Goal: Task Accomplishment & Management: Manage account settings

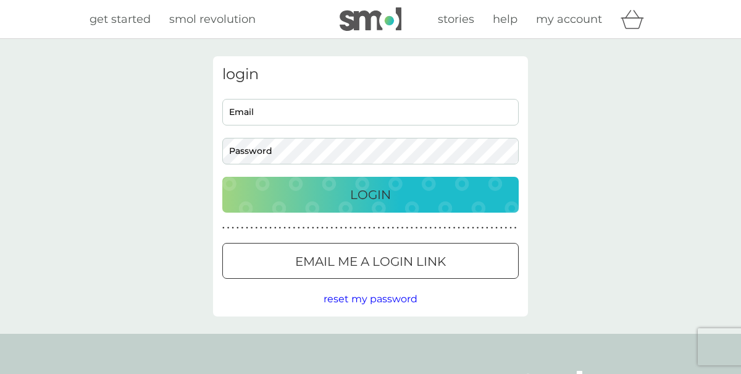
click at [275, 114] on input "Email" at bounding box center [370, 112] width 297 height 27
type input "[EMAIL_ADDRESS][DOMAIN_NAME]"
click at [158, 140] on div "login [EMAIL_ADDRESS][DOMAIN_NAME] Email Password Login ● ● ● ● ● ● ● ● ● ● ● ●…" at bounding box center [370, 186] width 741 height 295
click at [295, 263] on p "Email me a login link" at bounding box center [370, 261] width 151 height 20
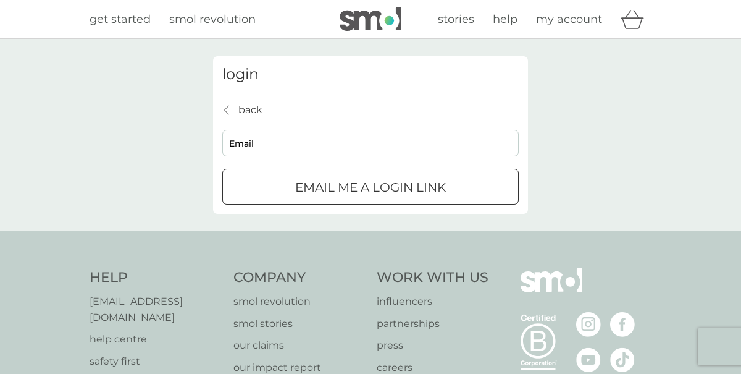
click at [253, 143] on input "Email" at bounding box center [370, 143] width 297 height 27
type input "[EMAIL_ADDRESS][DOMAIN_NAME]"
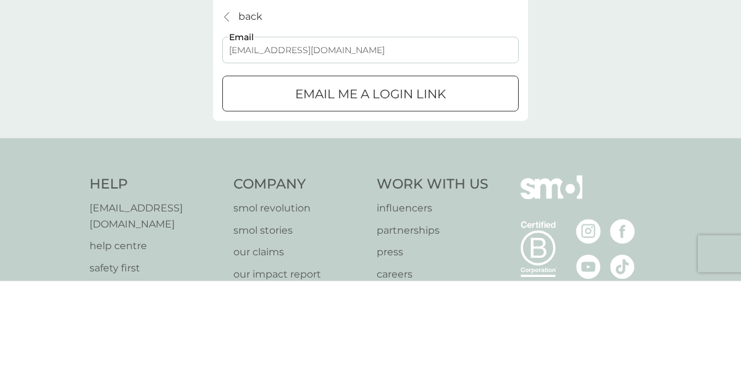
click at [279, 190] on div "Email me a login link" at bounding box center [370, 187] width 295 height 20
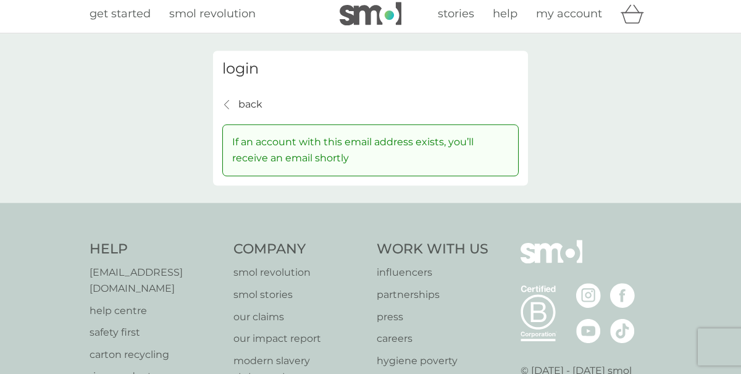
scroll to position [4, 0]
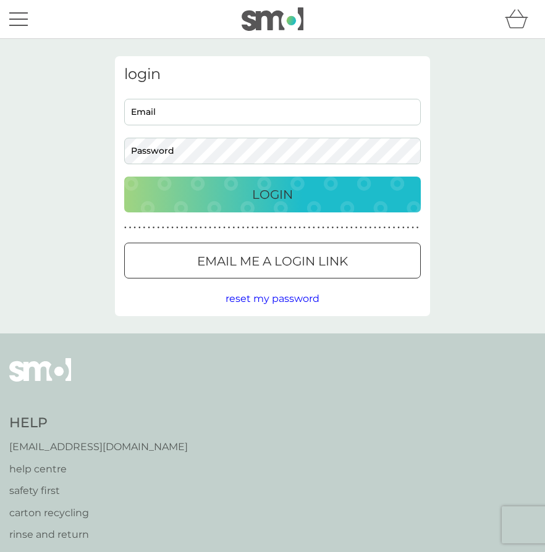
click at [218, 258] on p "Email me a login link" at bounding box center [272, 261] width 151 height 20
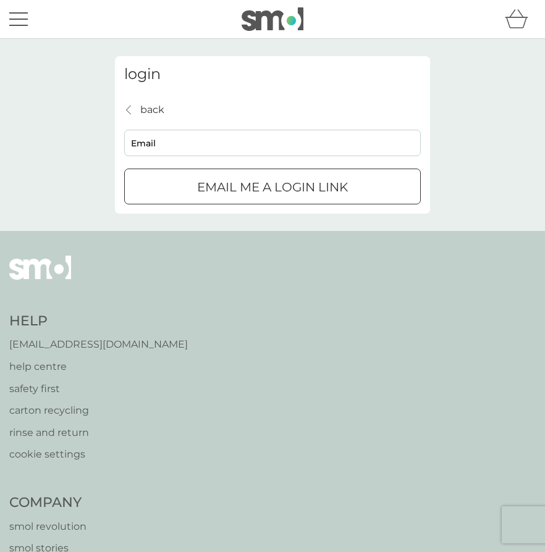
click at [198, 143] on input "Email" at bounding box center [272, 143] width 297 height 27
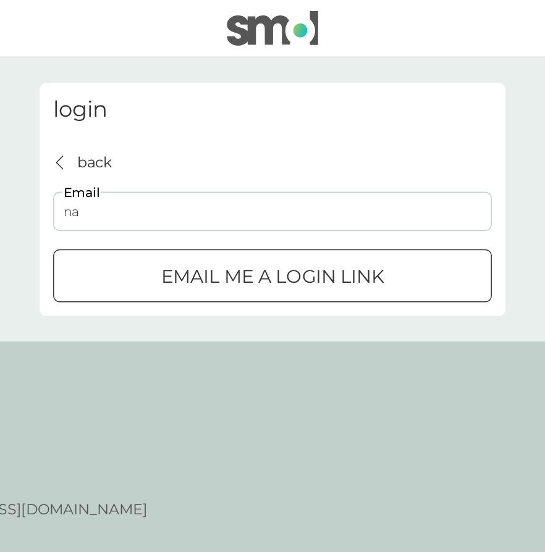
type input "nambombyana@gmail.com"
click at [182, 183] on div "Email me a login link" at bounding box center [272, 187] width 295 height 20
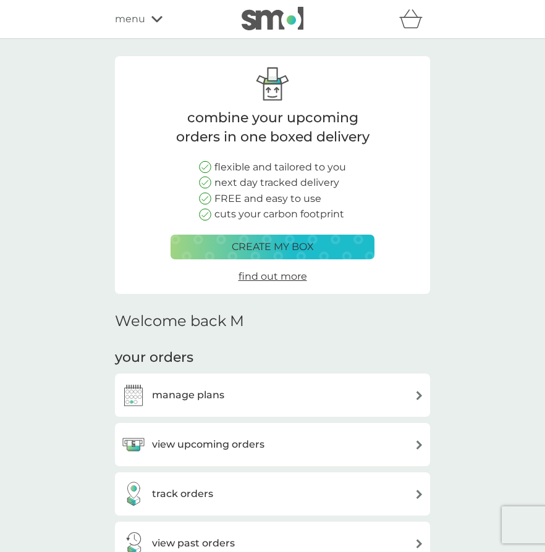
click at [193, 251] on div "create my box" at bounding box center [273, 247] width 188 height 16
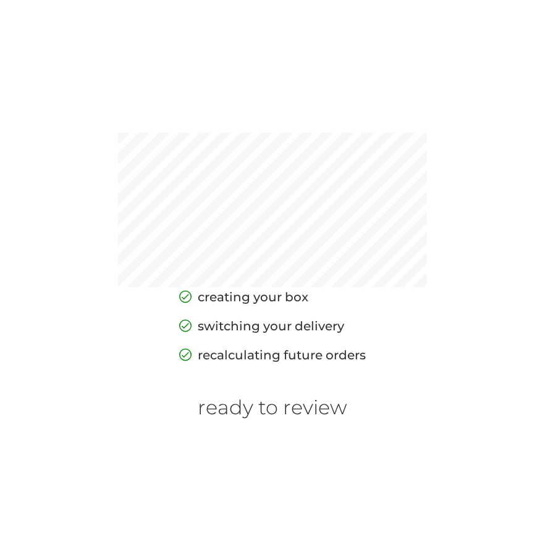
click at [219, 419] on h6 "ready to review" at bounding box center [273, 407] width 150 height 23
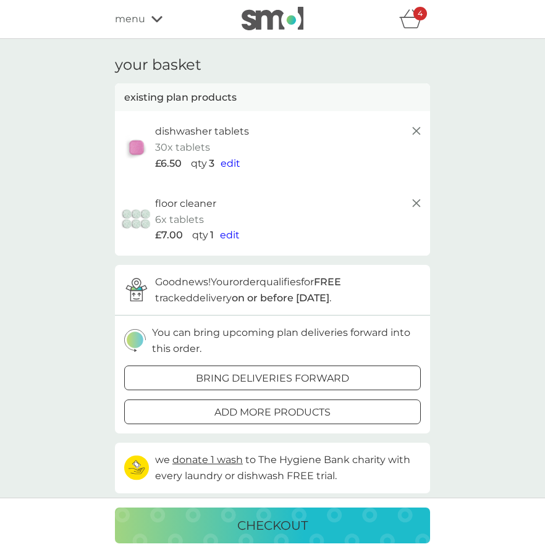
click at [141, 18] on span "menu" at bounding box center [130, 19] width 30 height 16
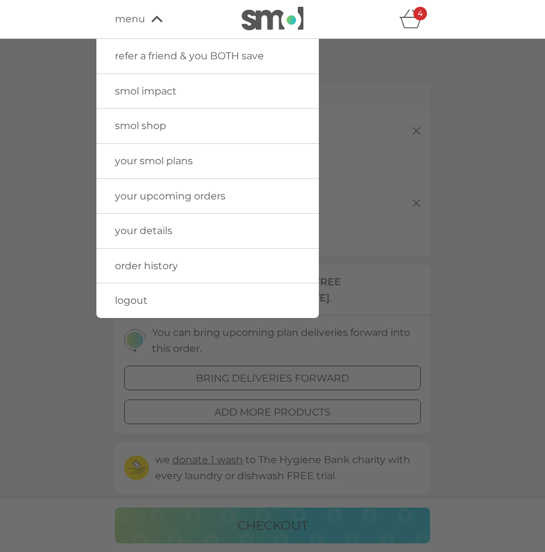
click at [126, 195] on span "your upcoming orders" at bounding box center [170, 196] width 111 height 12
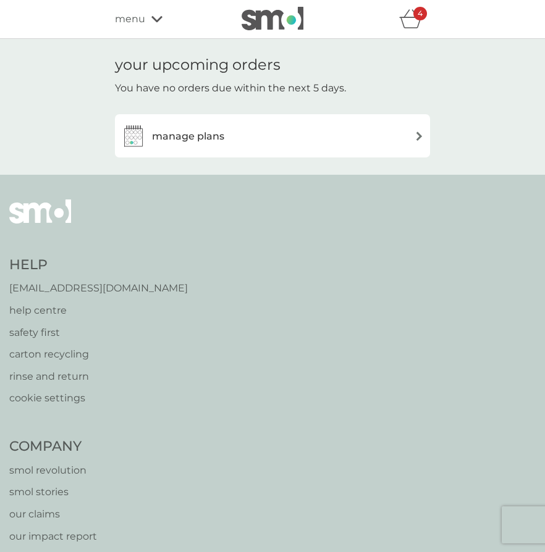
click at [248, 132] on div "manage plans" at bounding box center [272, 136] width 303 height 25
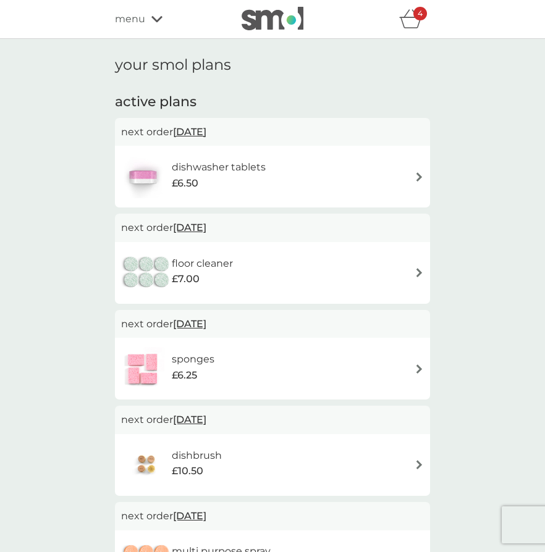
click at [387, 273] on div "floor cleaner £7.00" at bounding box center [272, 272] width 303 height 43
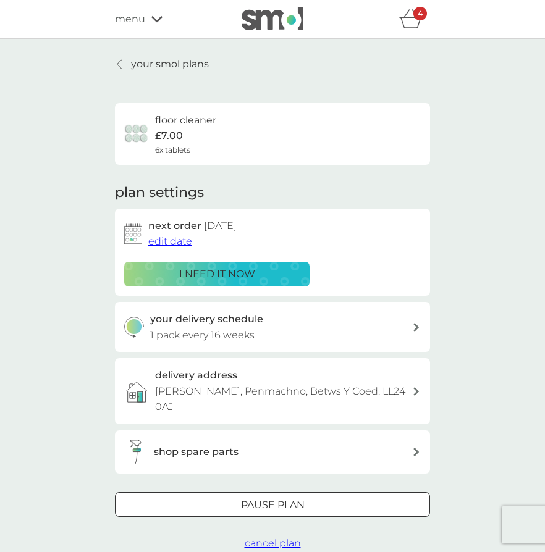
click at [197, 497] on div "Pause plan" at bounding box center [273, 505] width 314 height 16
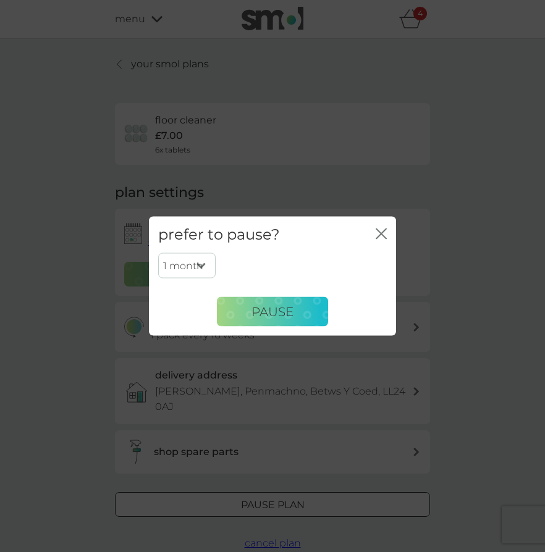
click at [182, 258] on select "1 month 2 months 3 months 4 months 5 months 6 months" at bounding box center [186, 266] width 57 height 26
select select "6"
click at [381, 239] on icon "close" at bounding box center [378, 234] width 5 height 10
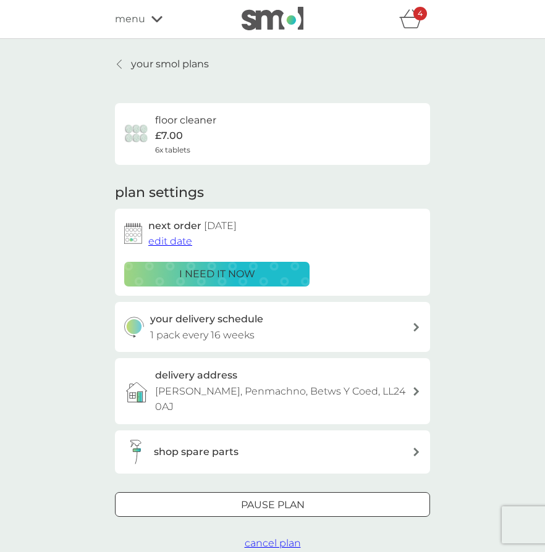
click at [267, 537] on span "cancel plan" at bounding box center [273, 543] width 56 height 12
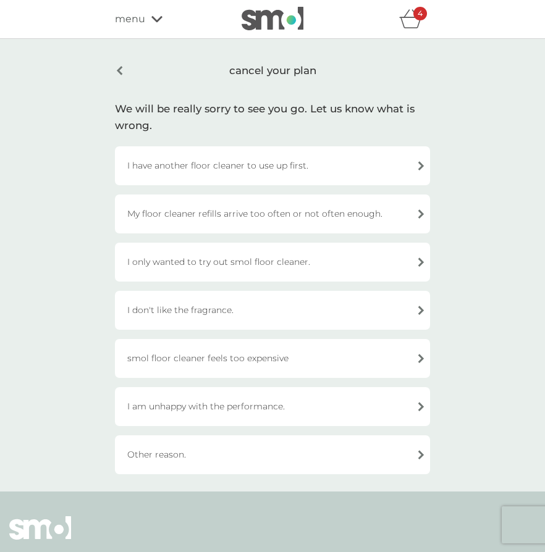
click at [156, 450] on div "Other reason." at bounding box center [272, 455] width 315 height 39
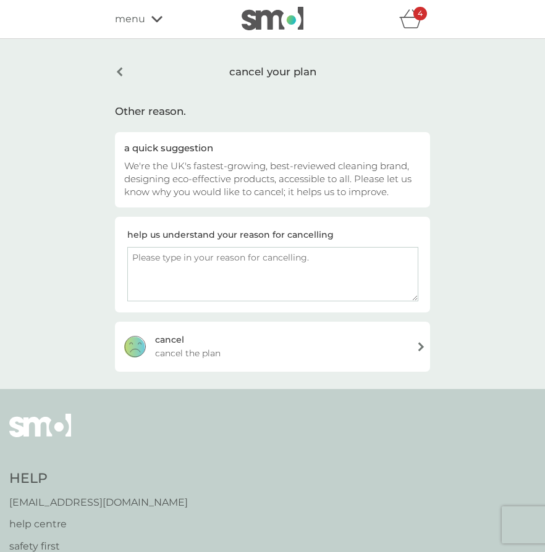
click at [201, 269] on textarea at bounding box center [272, 274] width 291 height 54
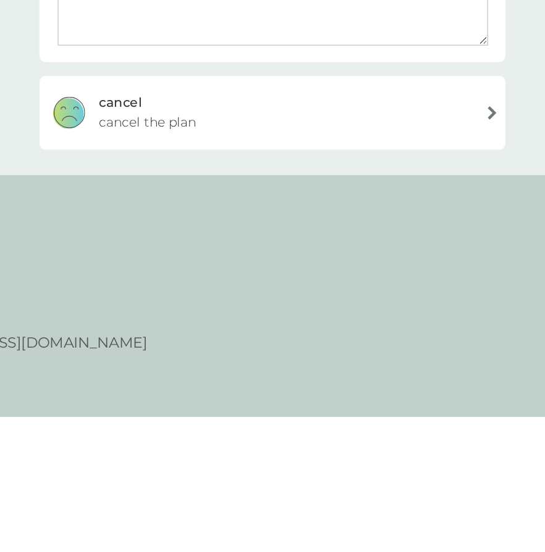
type textarea "Got a cleaner!"
click at [211, 353] on span "cancel the plan" at bounding box center [187, 354] width 65 height 14
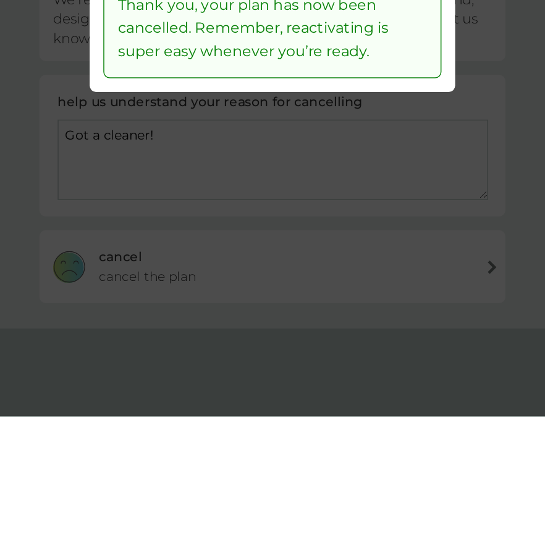
scroll to position [77, 0]
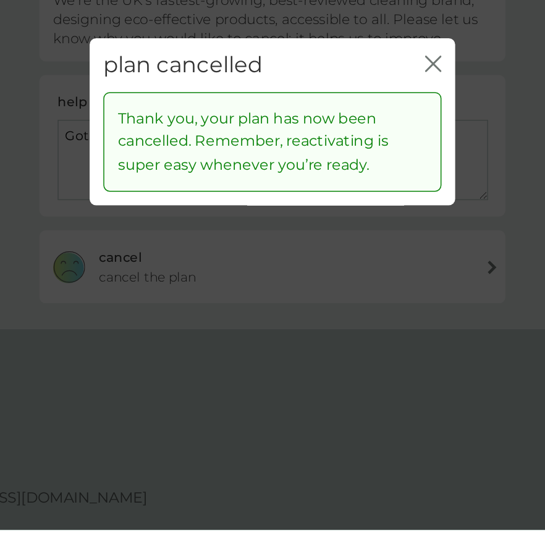
click at [381, 238] on icon "close" at bounding box center [383, 237] width 5 height 10
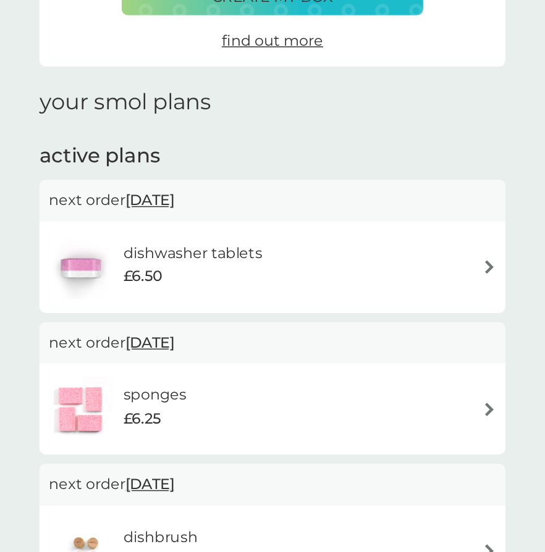
scroll to position [227, 0]
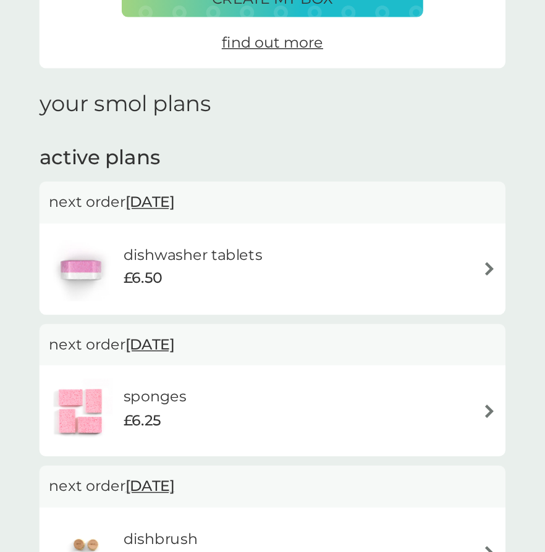
click at [371, 179] on div "dishwasher tablets £6.50" at bounding box center [272, 182] width 303 height 43
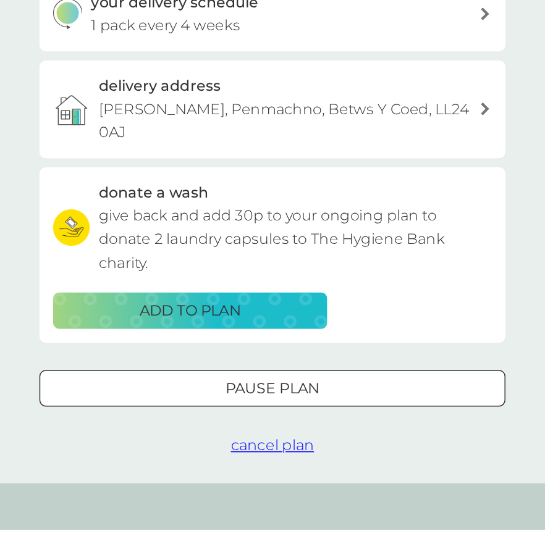
scroll to position [231, 0]
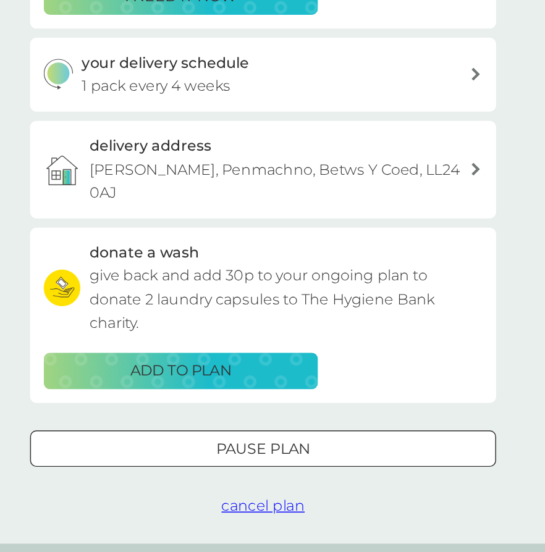
click at [305, 462] on p "Pause plan" at bounding box center [273, 454] width 64 height 16
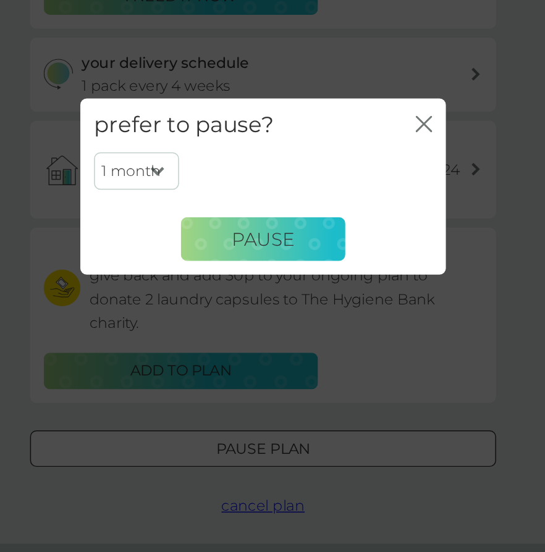
click at [287, 304] on span "Pause" at bounding box center [272, 311] width 42 height 15
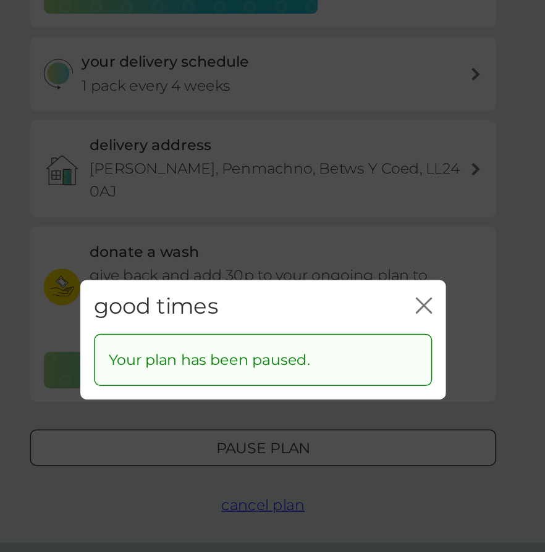
click at [386, 258] on icon "close" at bounding box center [383, 253] width 5 height 10
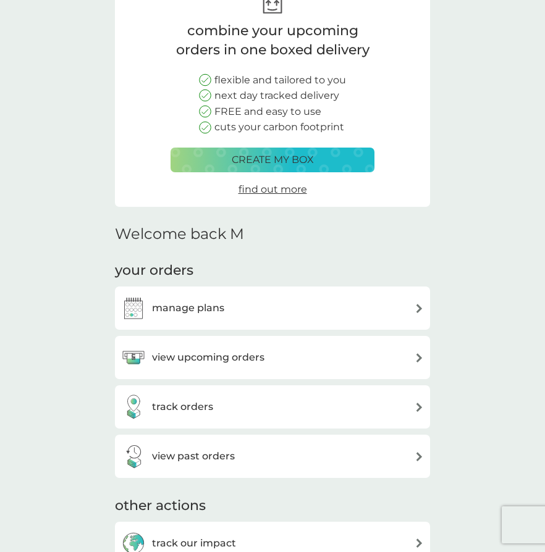
scroll to position [143, 0]
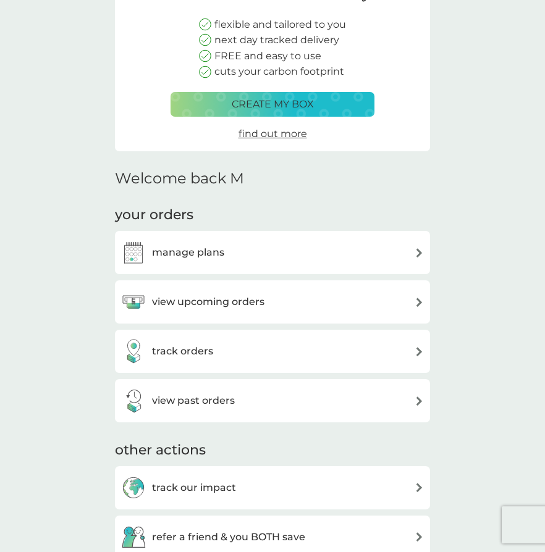
click at [398, 265] on div "manage plans" at bounding box center [272, 252] width 303 height 25
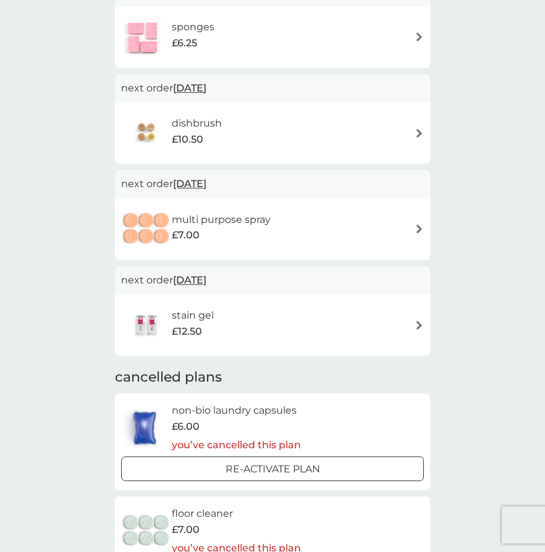
scroll to position [364, 0]
click at [348, 221] on div "multi purpose spray £7.00" at bounding box center [272, 228] width 303 height 43
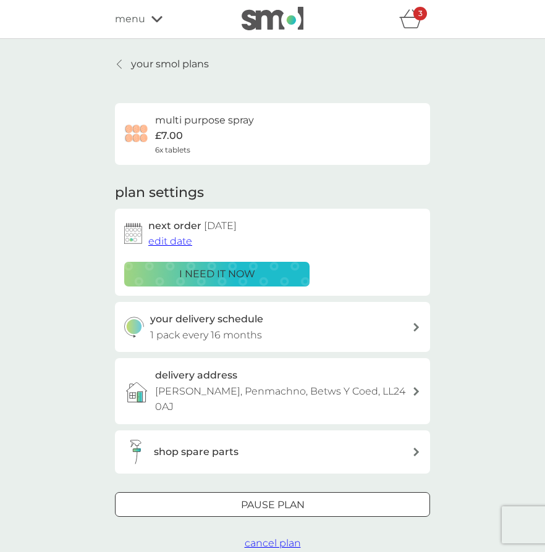
click at [182, 63] on p "your smol plans" at bounding box center [170, 64] width 78 height 16
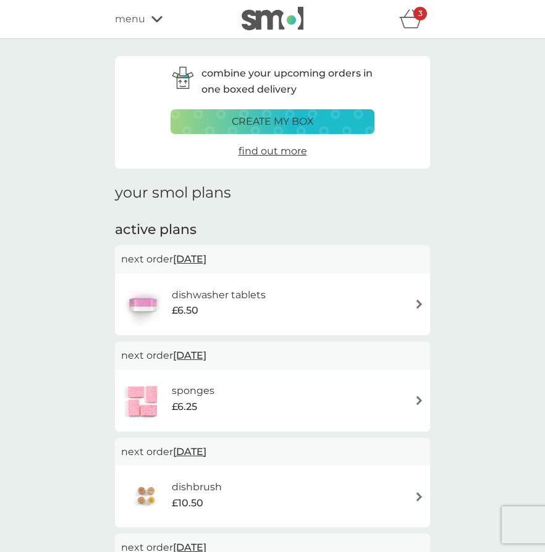
click at [162, 23] on icon at bounding box center [156, 18] width 11 height 7
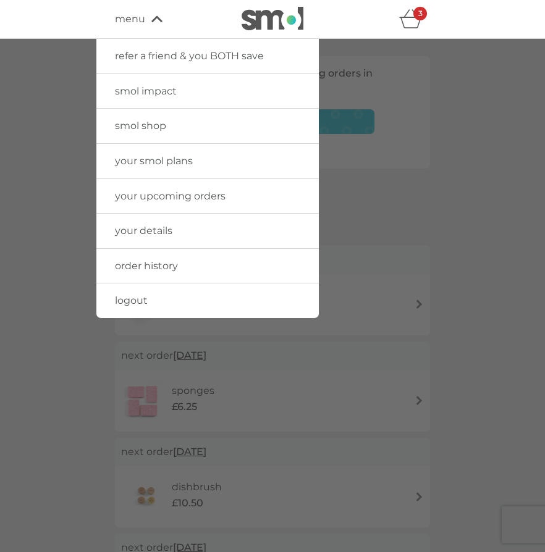
click at [226, 129] on link "smol shop" at bounding box center [207, 126] width 222 height 35
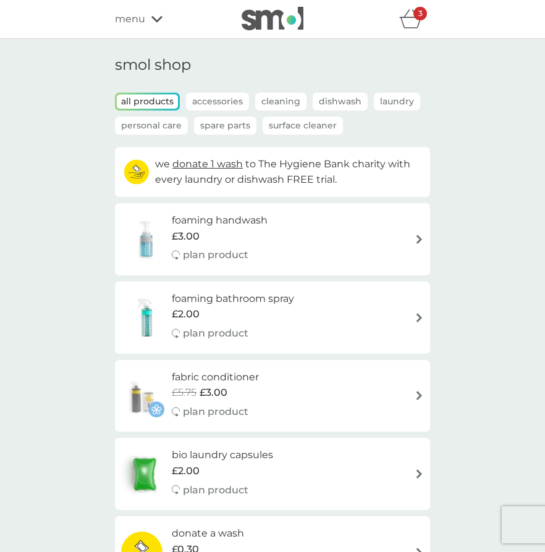
click at [368, 111] on p "Dishwash" at bounding box center [340, 102] width 55 height 18
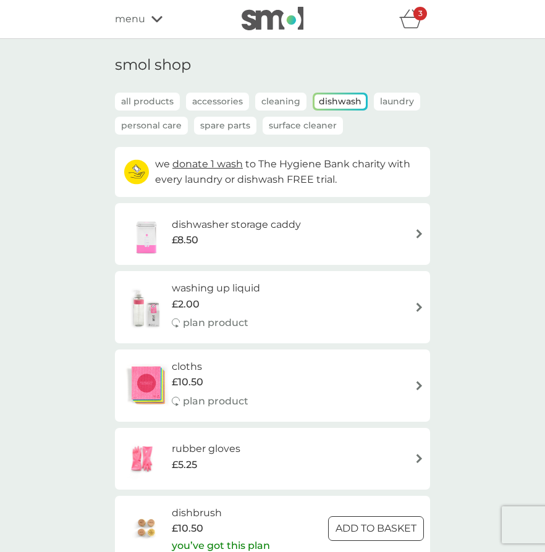
click at [424, 312] on img at bounding box center [419, 307] width 9 height 9
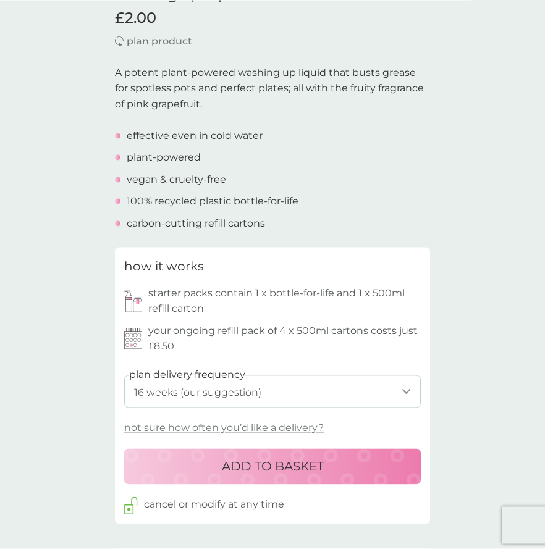
scroll to position [350, 0]
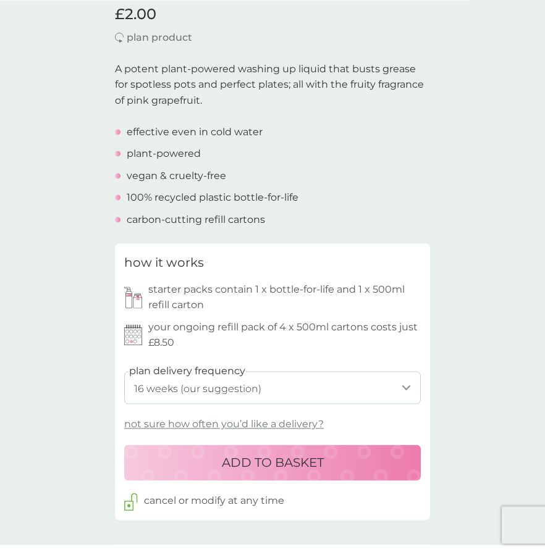
click at [312, 426] on p "not sure how often you’d like a delivery?" at bounding box center [224, 424] width 200 height 16
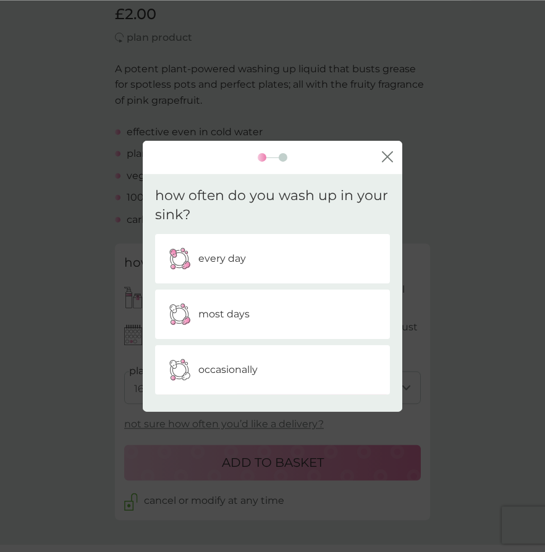
click at [292, 385] on div "occasionally" at bounding box center [272, 369] width 216 height 31
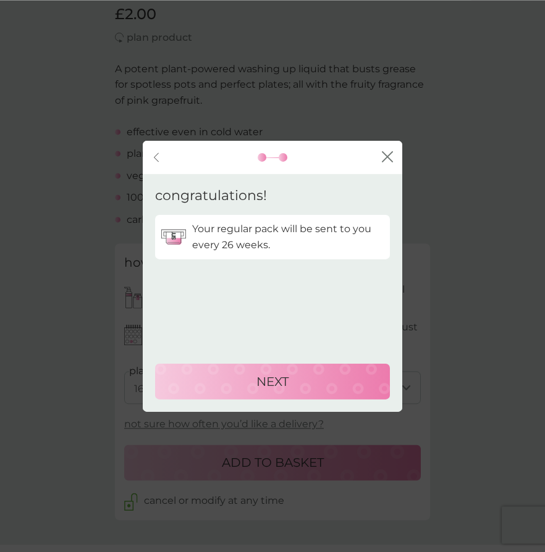
click at [323, 392] on div "NEXT" at bounding box center [272, 382] width 210 height 20
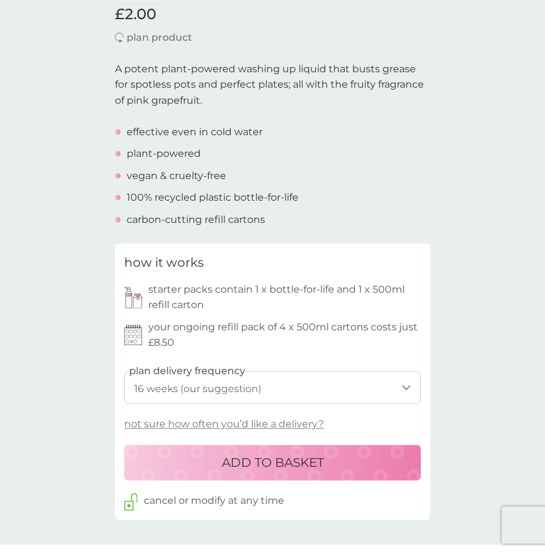
select select "182"
click at [395, 467] on div "ADD TO BASKET" at bounding box center [273, 463] width 272 height 20
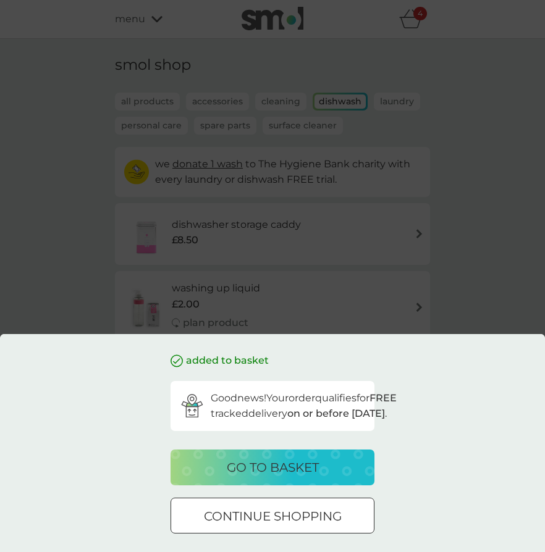
click at [341, 478] on div "go to basket" at bounding box center [272, 468] width 179 height 20
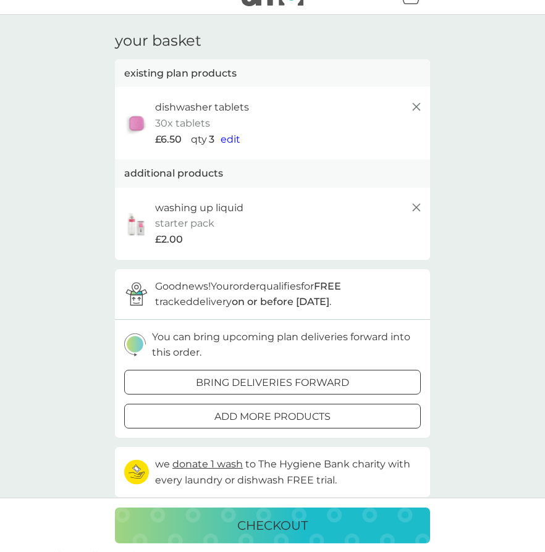
scroll to position [20, 0]
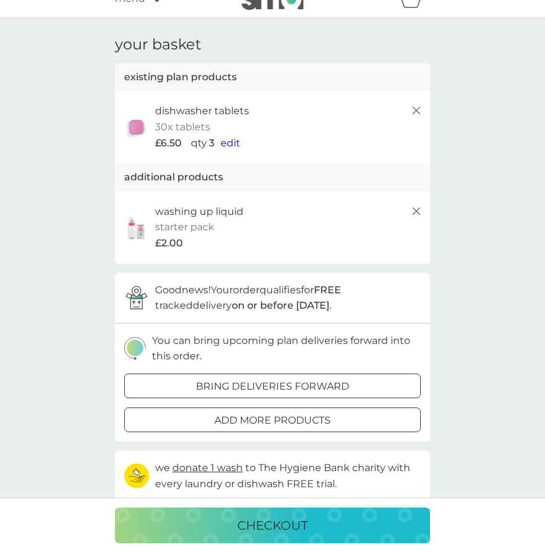
click at [420, 114] on line at bounding box center [416, 110] width 7 height 7
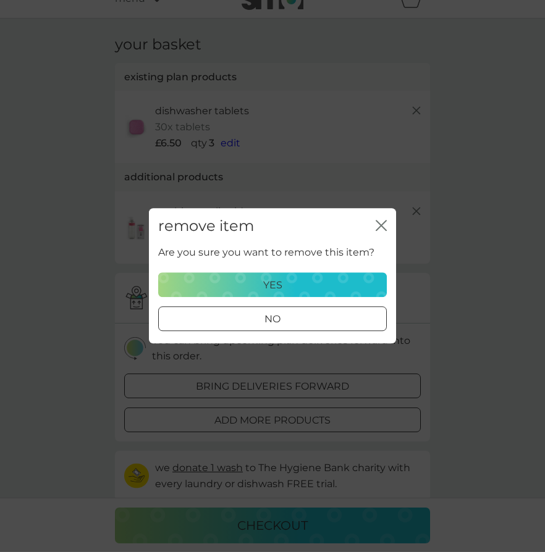
click at [359, 289] on div "yes" at bounding box center [272, 285] width 213 height 16
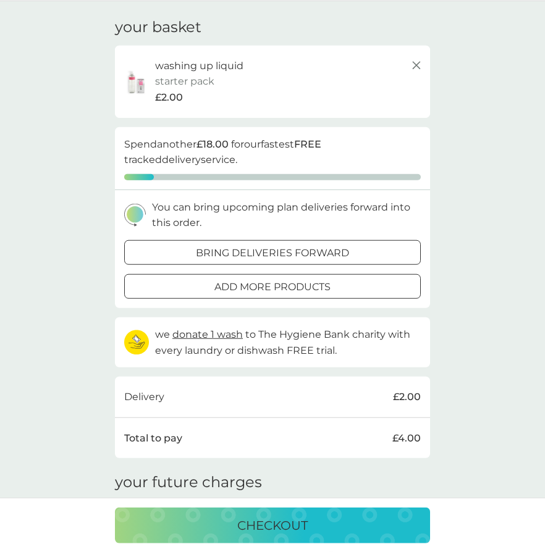
scroll to position [35, 0]
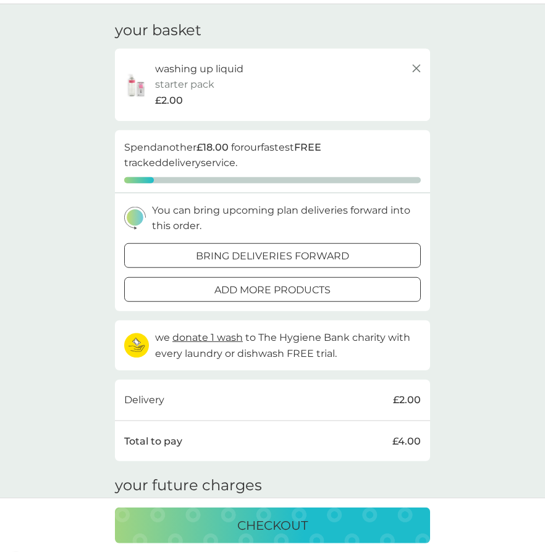
click at [420, 264] on div "bring deliveries forward" at bounding box center [272, 256] width 295 height 16
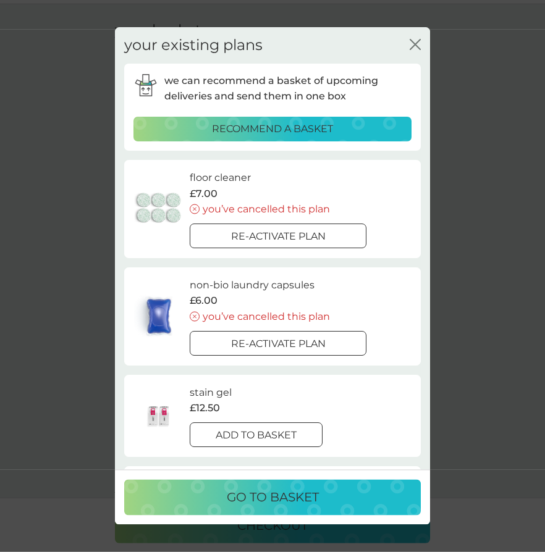
click at [388, 277] on div "non-bio laundry capsules £6.00 you’ve cancelled this plan Re-activate plan" at bounding box center [300, 316] width 221 height 78
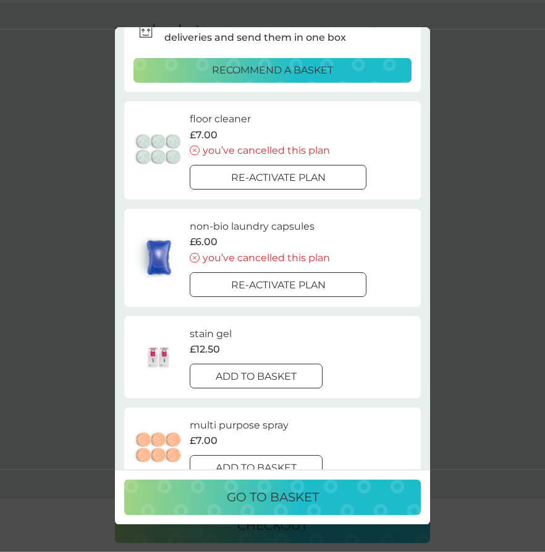
scroll to position [0, 0]
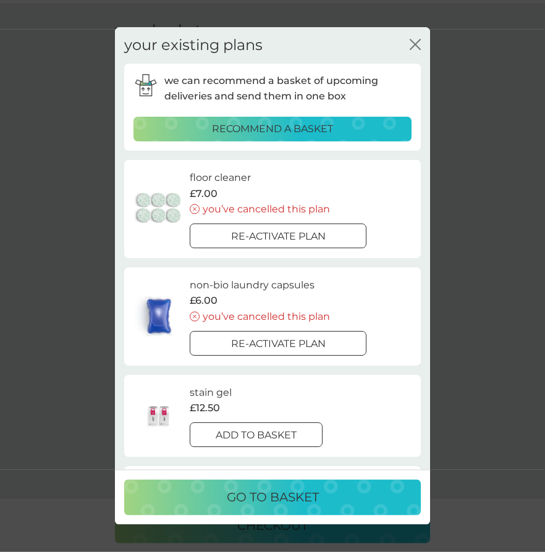
click at [439, 49] on div "your existing plans close we can recommend a basket of upcoming deliveries and …" at bounding box center [272, 276] width 545 height 552
click at [415, 40] on icon "close" at bounding box center [412, 45] width 5 height 10
